Goal: Transaction & Acquisition: Purchase product/service

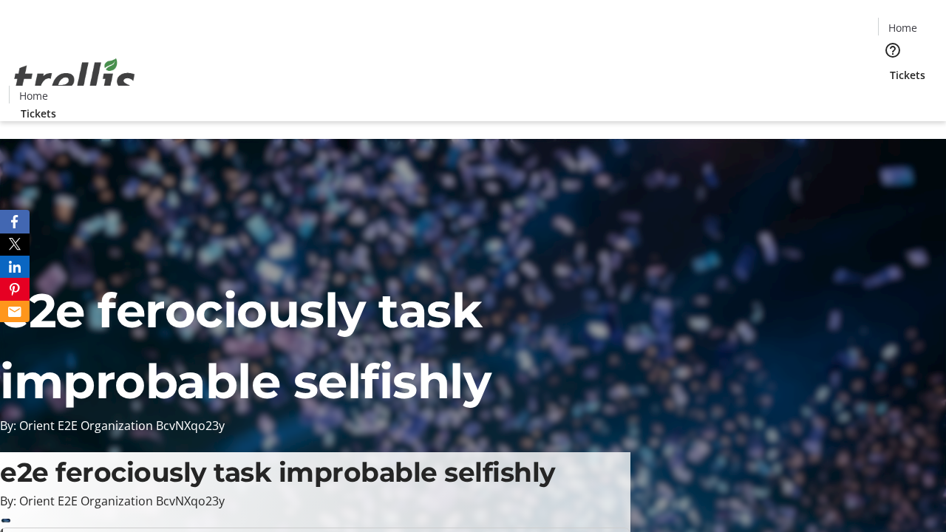
click at [904, 22] on span "Sign Up" at bounding box center [910, 21] width 43 height 18
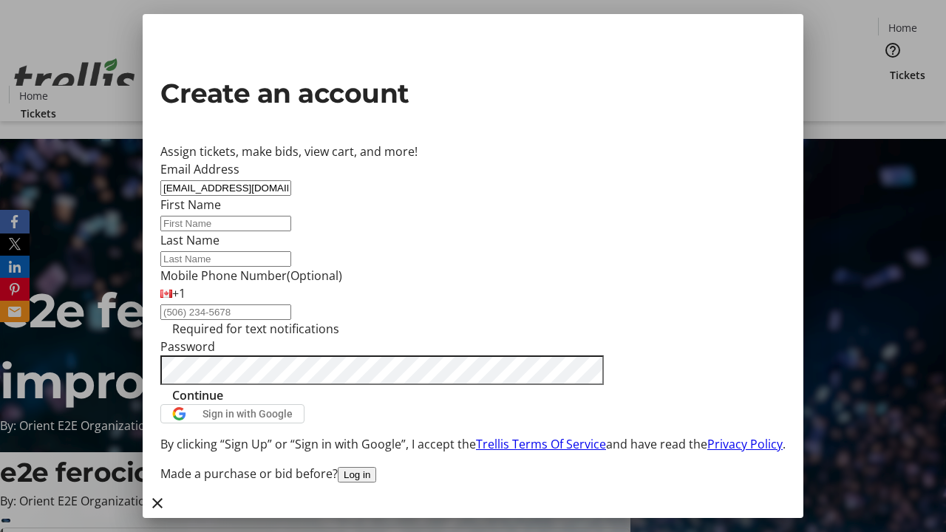
type input "[EMAIL_ADDRESS][DOMAIN_NAME]"
type input "Maryam"
type input "[PERSON_NAME]"
click at [223, 404] on span "Continue" at bounding box center [197, 396] width 51 height 18
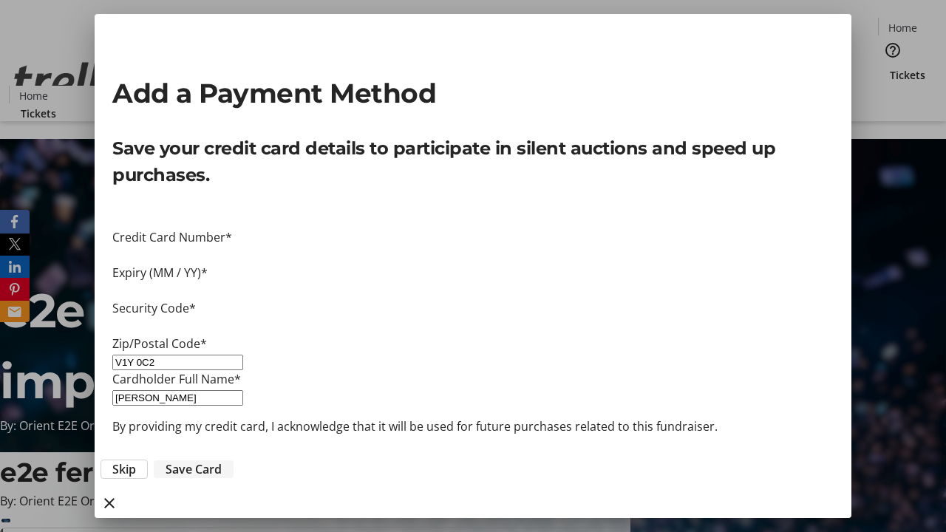
type input "V1Y 0C2"
click at [222, 461] on span "Save Card" at bounding box center [194, 470] width 56 height 18
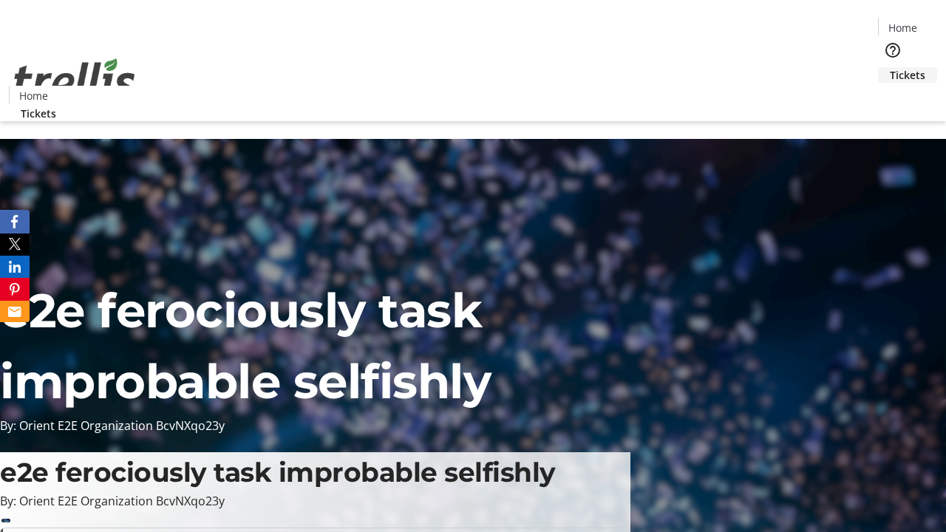
click at [890, 67] on span "Tickets" at bounding box center [907, 75] width 35 height 16
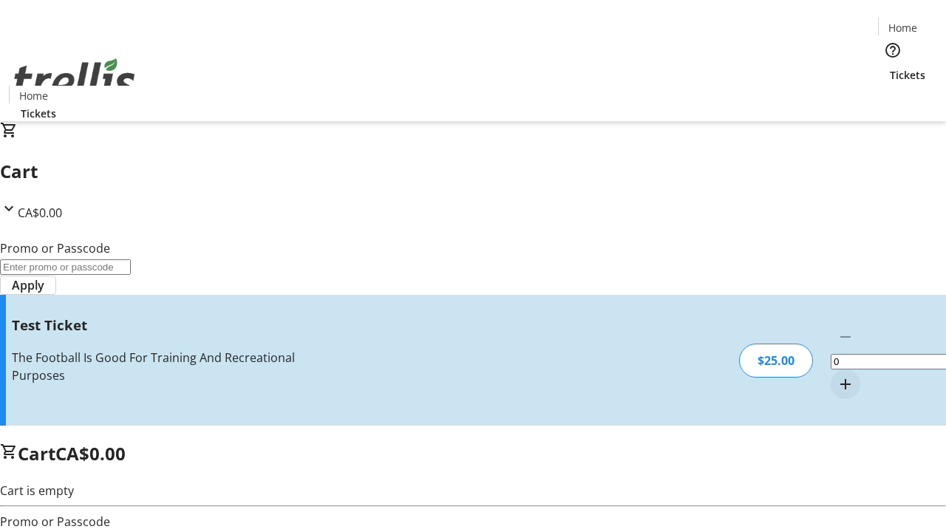
click at [837, 376] on mat-icon "Increment by one" at bounding box center [846, 385] width 18 height 18
type input "1"
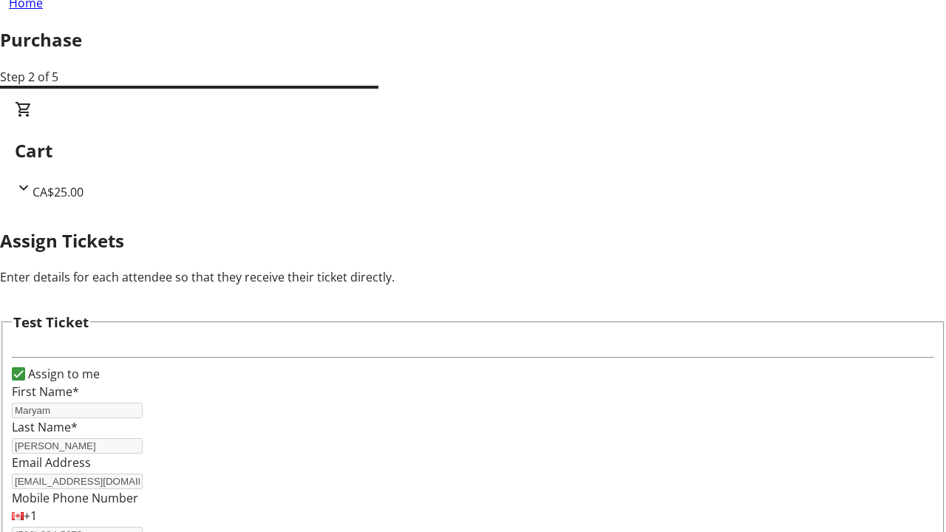
scroll to position [89, 0]
